Goal: Navigation & Orientation: Find specific page/section

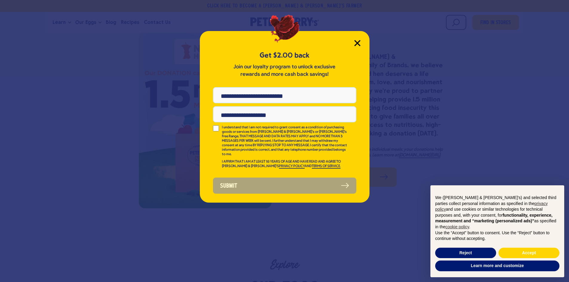
click at [356, 41] on icon "Close Modal" at bounding box center [357, 42] width 5 height 5
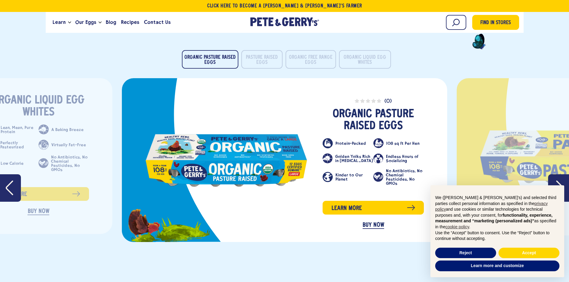
scroll to position [980, 0]
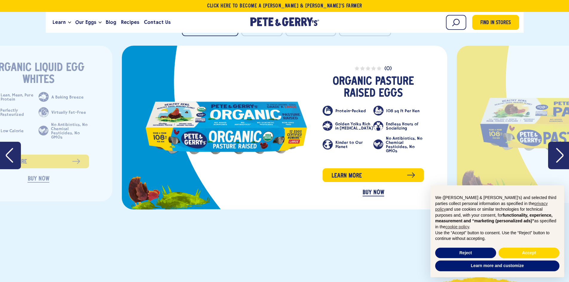
click at [561, 157] on icon "Next" at bounding box center [559, 155] width 7 height 15
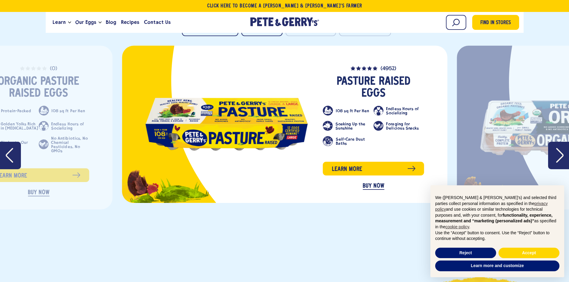
click at [561, 157] on icon "Next" at bounding box center [559, 155] width 7 height 15
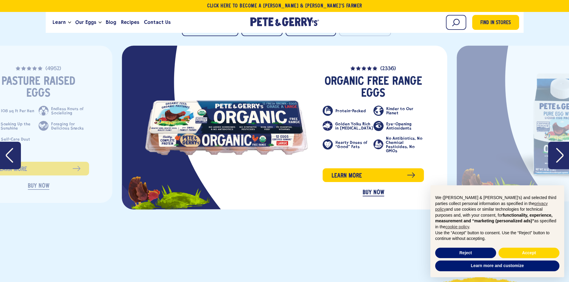
click at [561, 157] on icon "Next" at bounding box center [559, 155] width 7 height 15
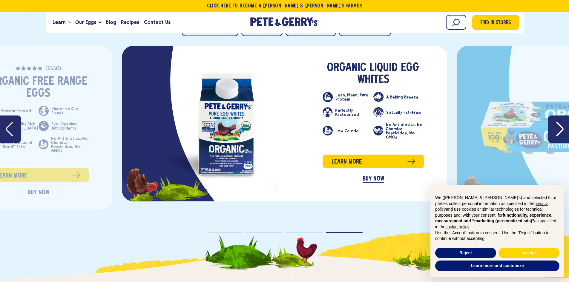
click at [553, 136] on button "Next" at bounding box center [558, 129] width 21 height 27
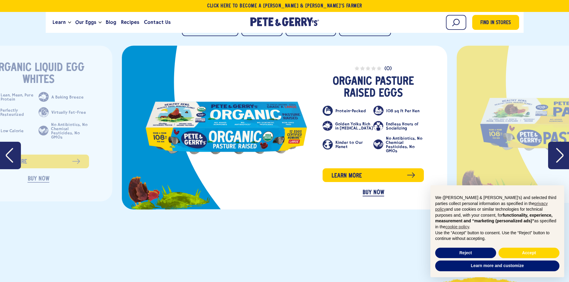
click at [559, 149] on icon "Next" at bounding box center [559, 155] width 7 height 15
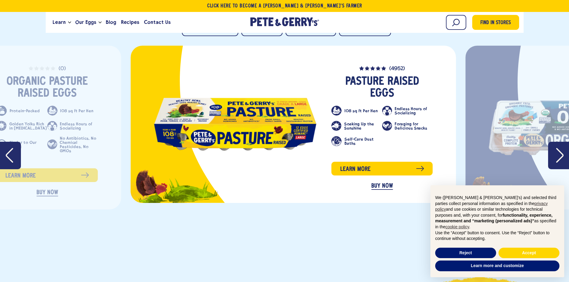
click at [559, 149] on icon "Next" at bounding box center [559, 155] width 7 height 15
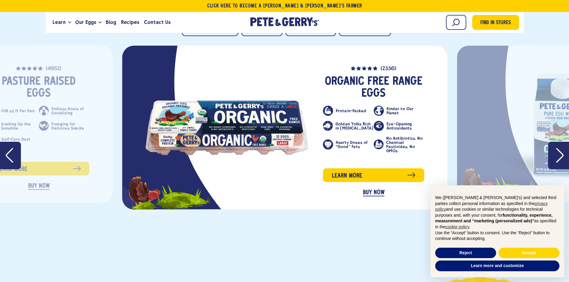
click at [559, 149] on icon "Next" at bounding box center [559, 155] width 7 height 15
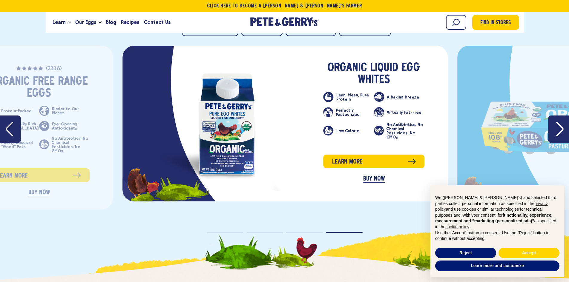
click at [559, 149] on link "slide 1 of 4" at bounding box center [562, 127] width 162 height 55
